Goal: Complete application form

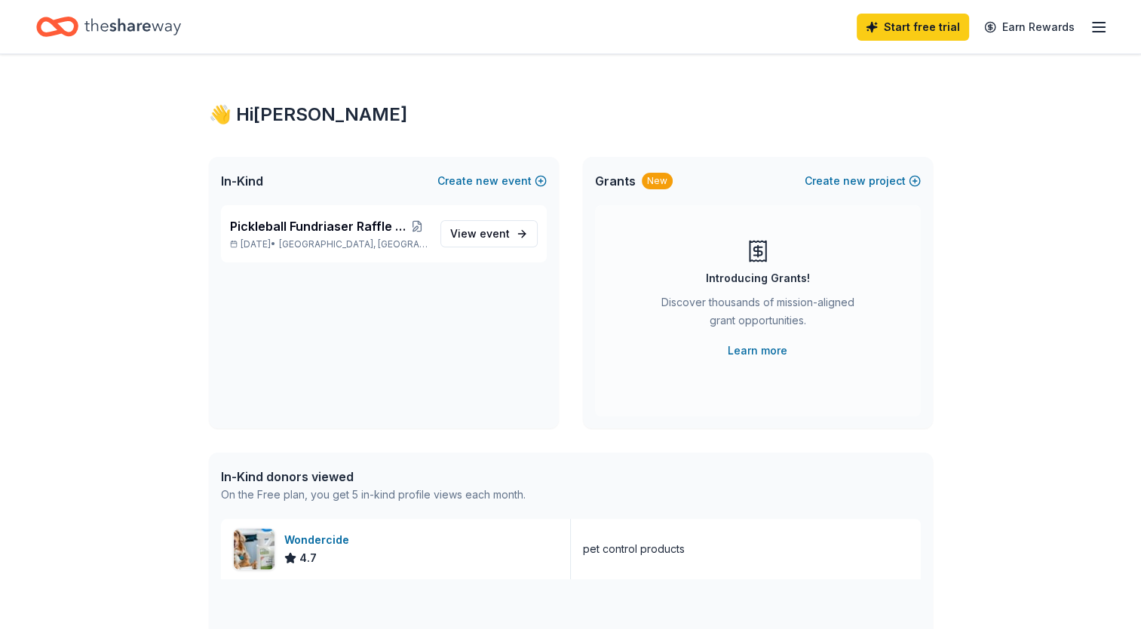
scroll to position [75, 0]
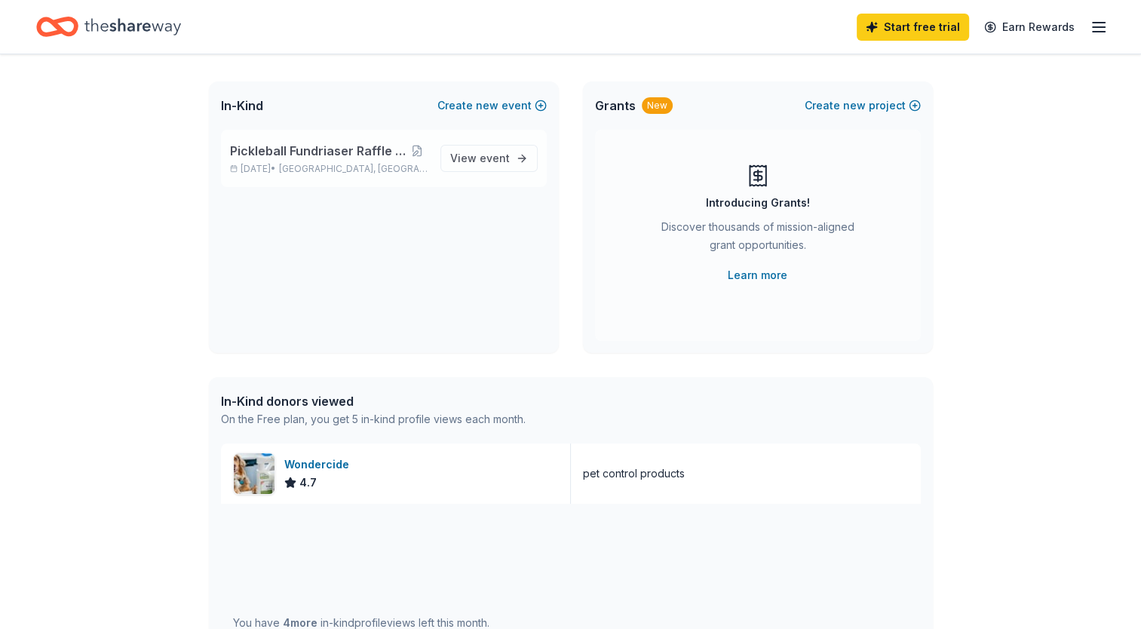
click at [477, 173] on div "Pickleball Fundriaser Raffle Ticket Form [DATE] • [GEOGRAPHIC_DATA], [GEOGRAPHI…" at bounding box center [384, 158] width 326 height 57
click at [477, 166] on span "View event" at bounding box center [480, 158] width 60 height 18
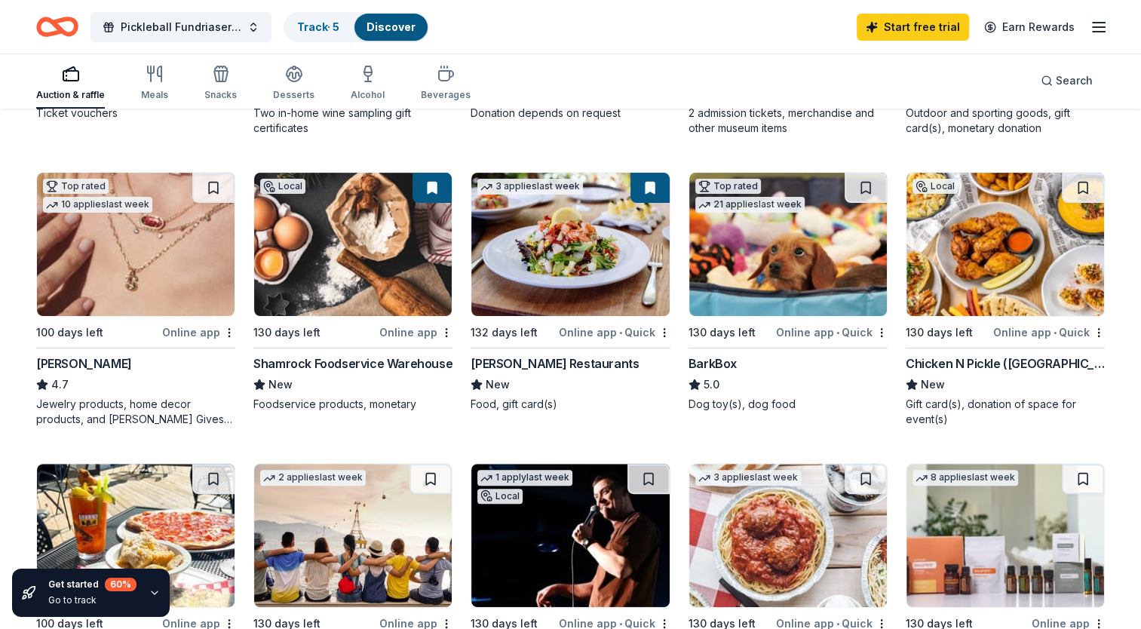
scroll to position [452, 0]
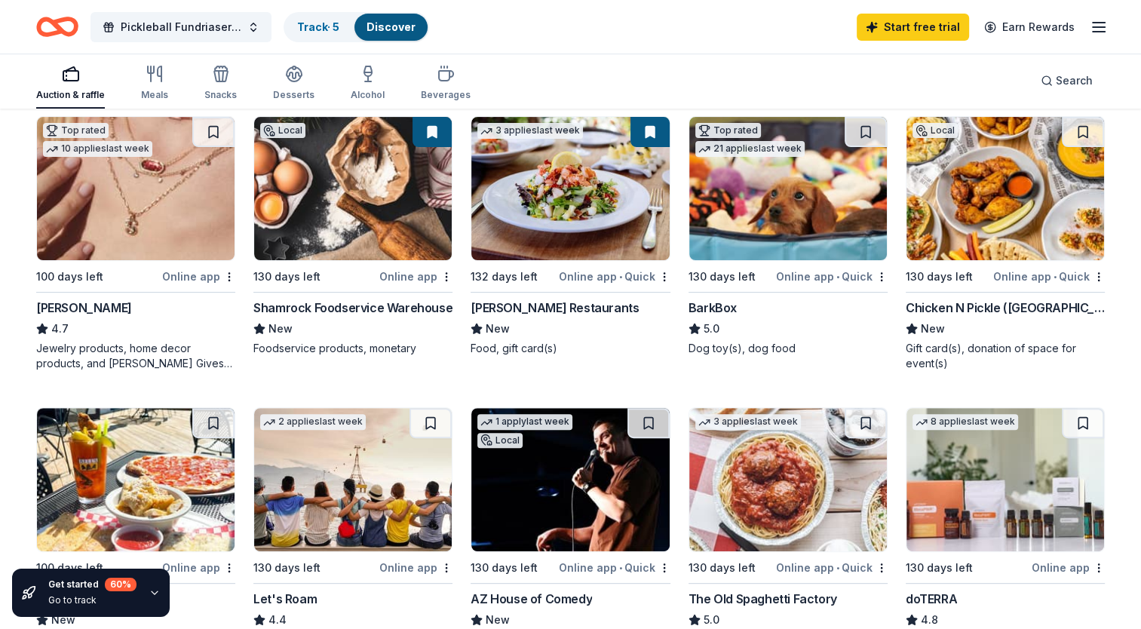
click at [100, 185] on img at bounding box center [136, 188] width 198 height 143
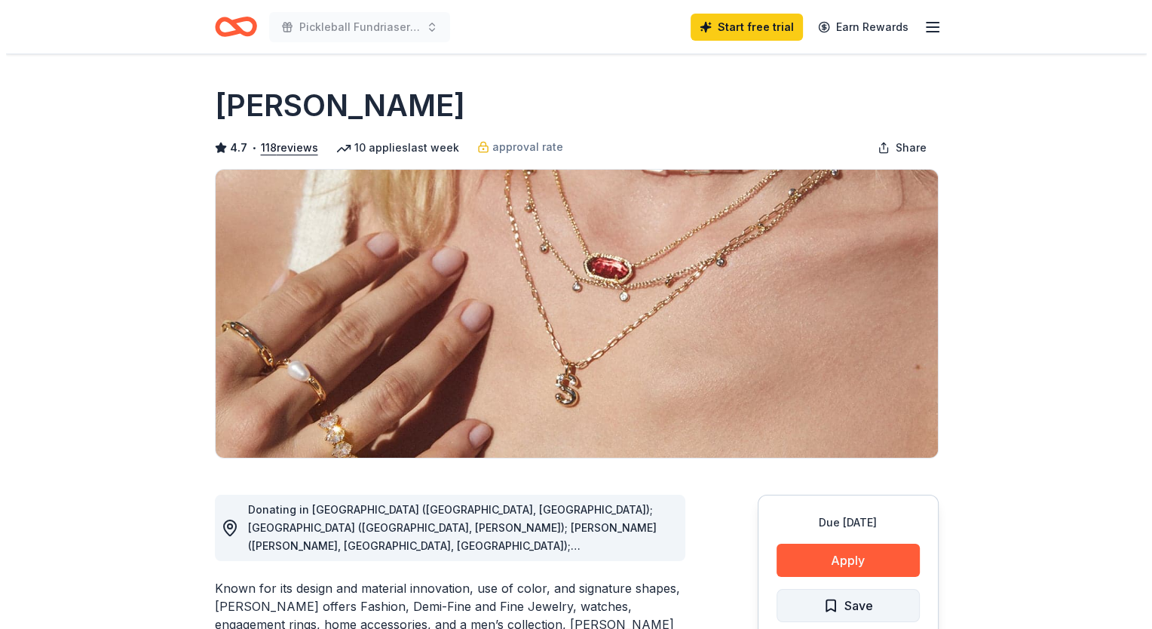
scroll to position [75, 0]
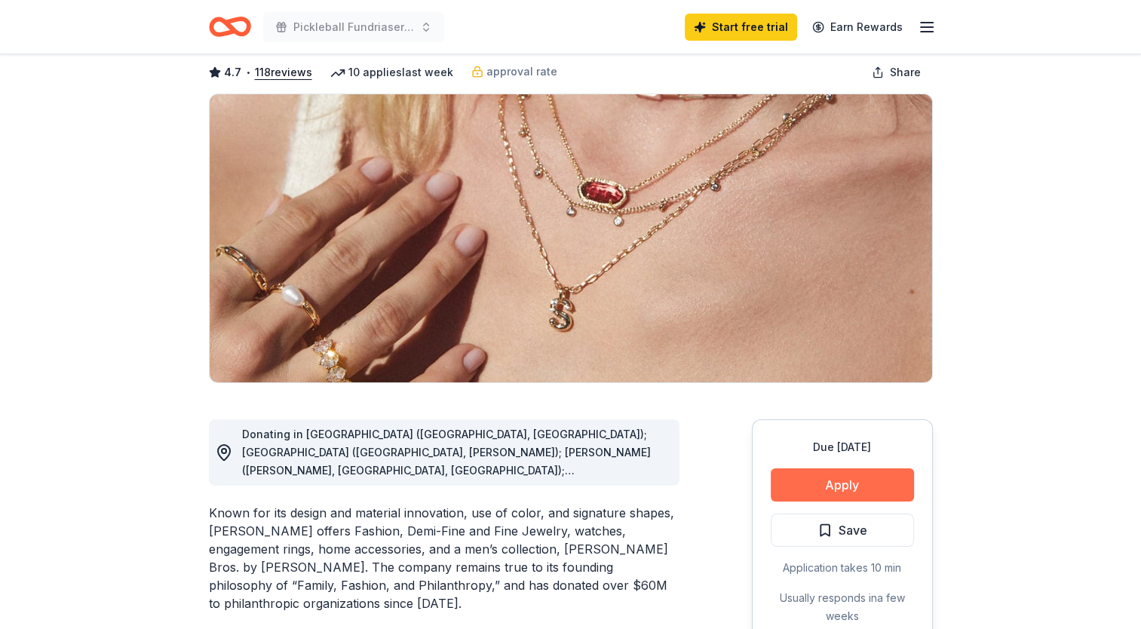
click at [850, 475] on button "Apply" at bounding box center [842, 484] width 143 height 33
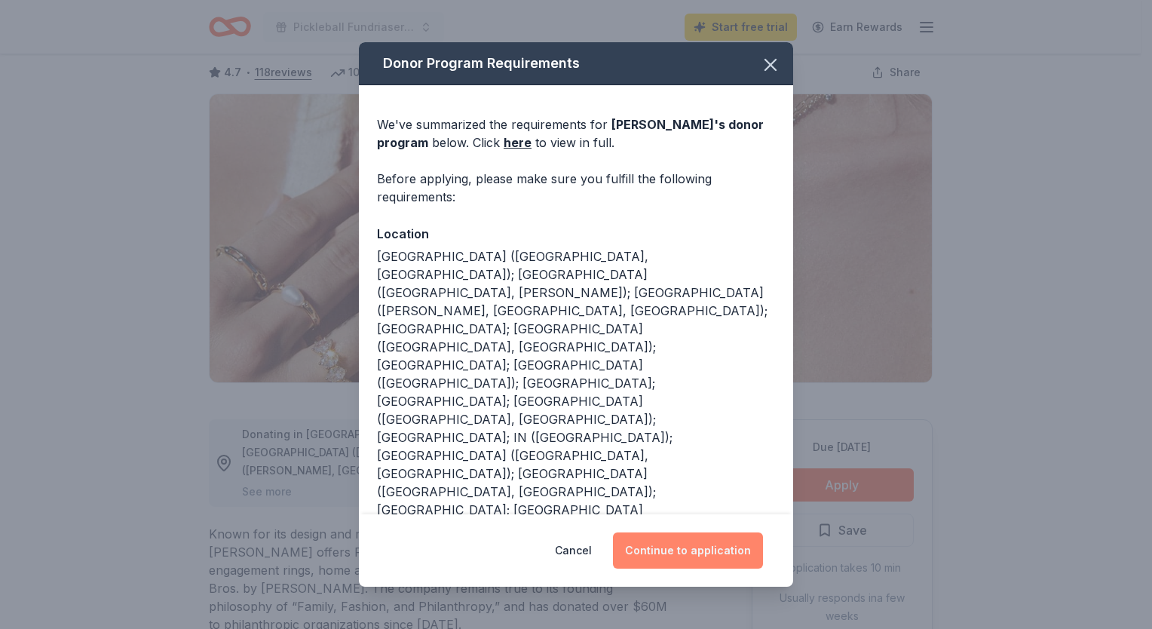
click at [726, 550] on button "Continue to application" at bounding box center [688, 550] width 150 height 36
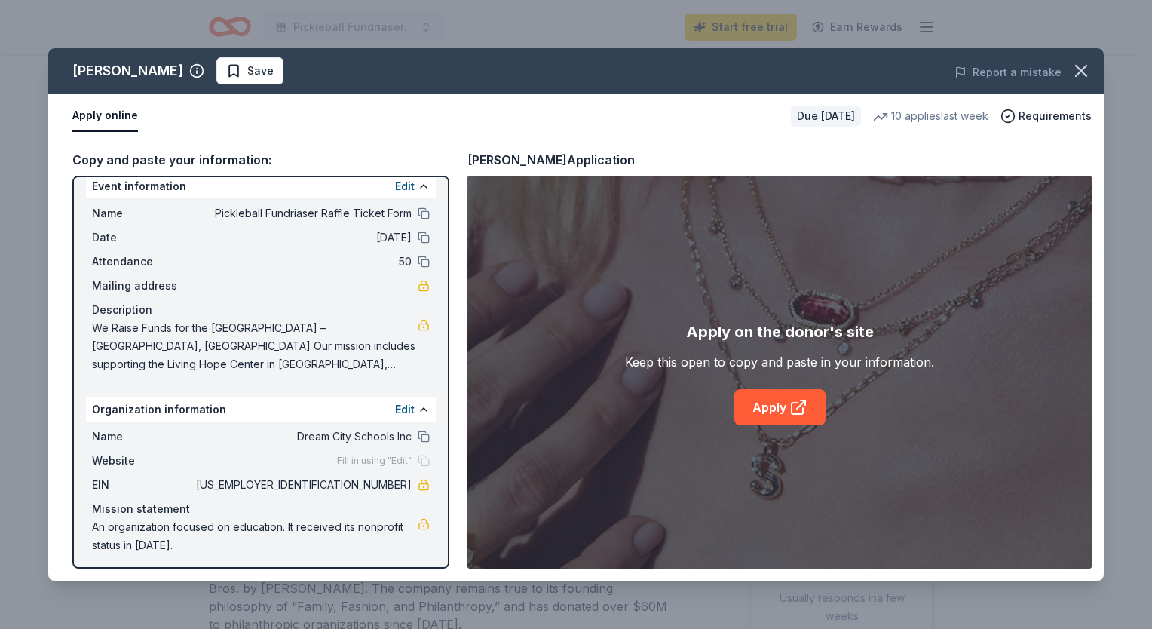
scroll to position [19, 0]
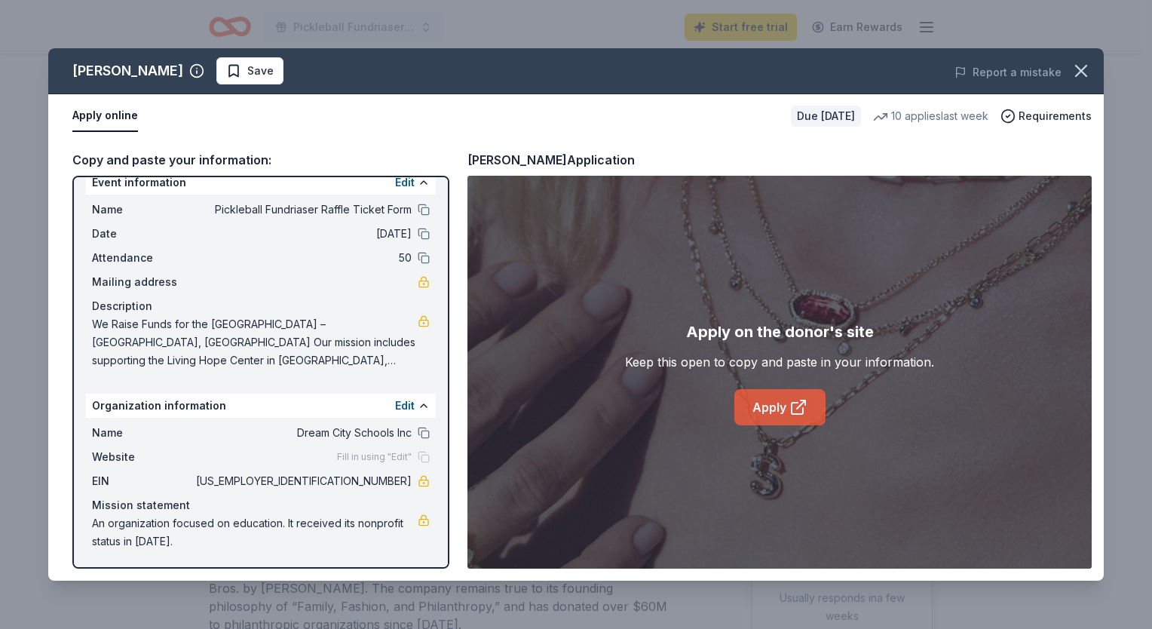
click at [769, 416] on link "Apply" at bounding box center [779, 407] width 91 height 36
click at [789, 402] on icon at bounding box center [798, 407] width 18 height 18
